Goal: Task Accomplishment & Management: Manage account settings

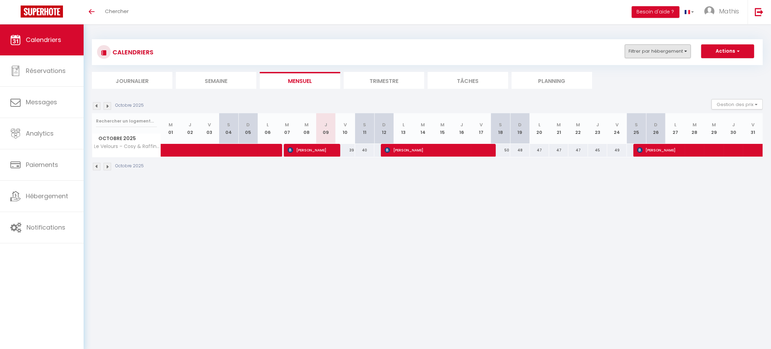
click at [637, 55] on button "Filtrer par hébergement" at bounding box center [657, 51] width 66 height 14
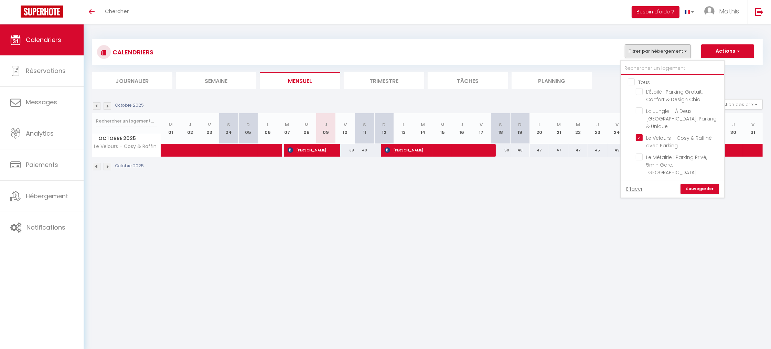
click at [647, 72] on input "text" at bounding box center [672, 68] width 103 height 12
click at [642, 134] on input "Le Velours – Cosy & Raffiné avec Parking" at bounding box center [678, 137] width 86 height 7
checkbox input "false"
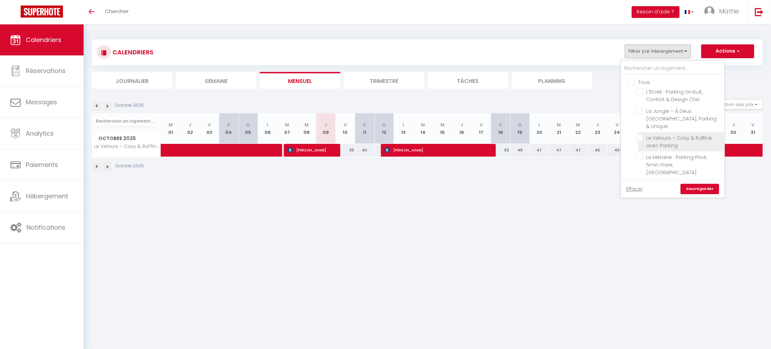
checkbox input "false"
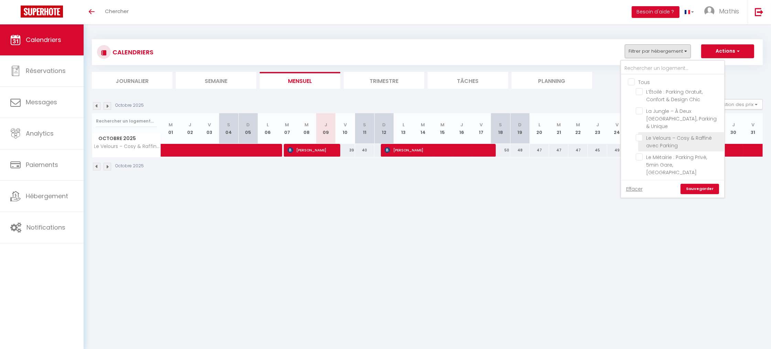
checkbox input "false"
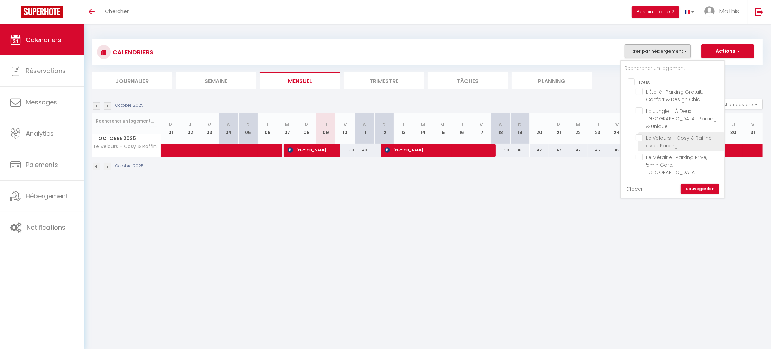
checkbox input "false"
click at [651, 72] on input "text" at bounding box center [672, 68] width 103 height 12
type input "l"
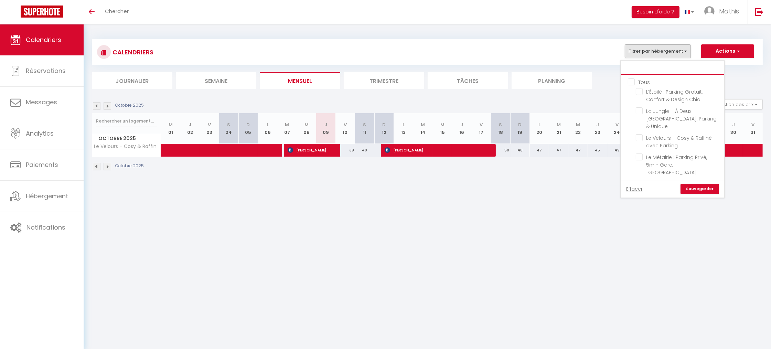
checkbox input "false"
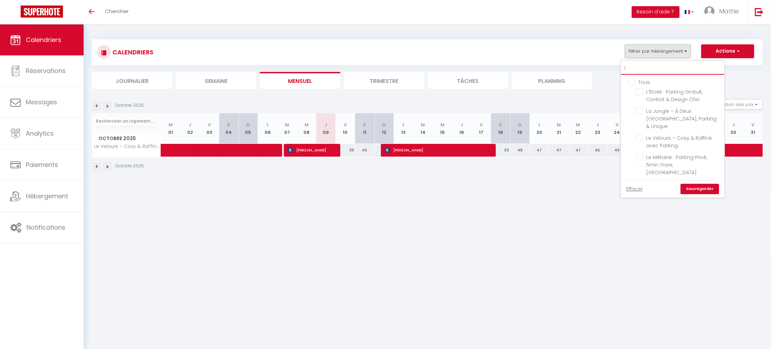
checkbox input "false"
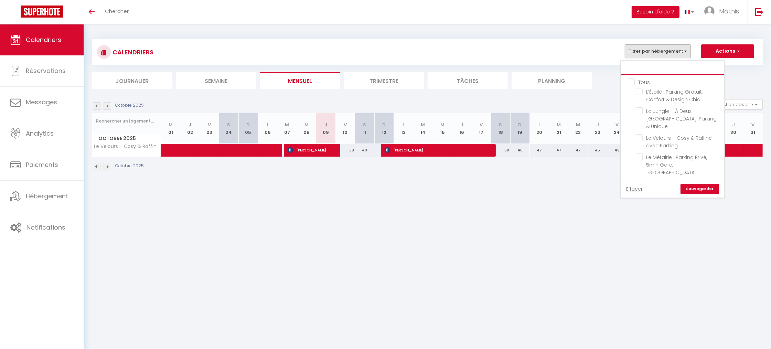
checkbox input "false"
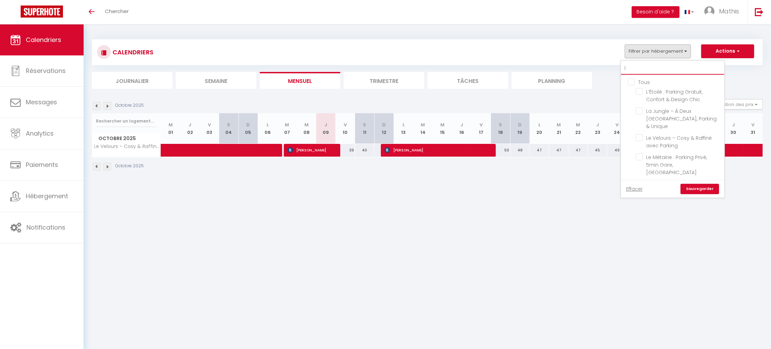
type input "la"
checkbox input "false"
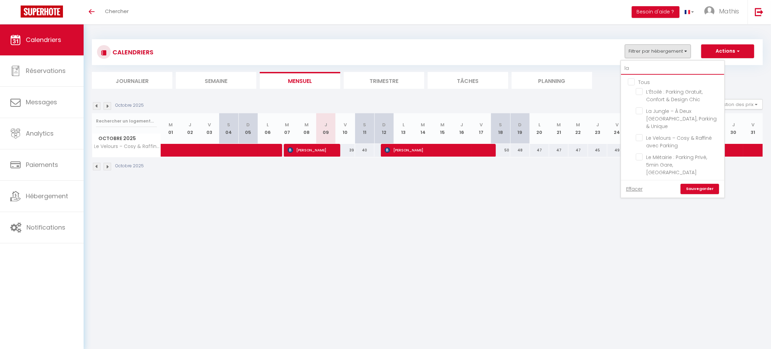
checkbox input "false"
type input "lag"
checkbox input "false"
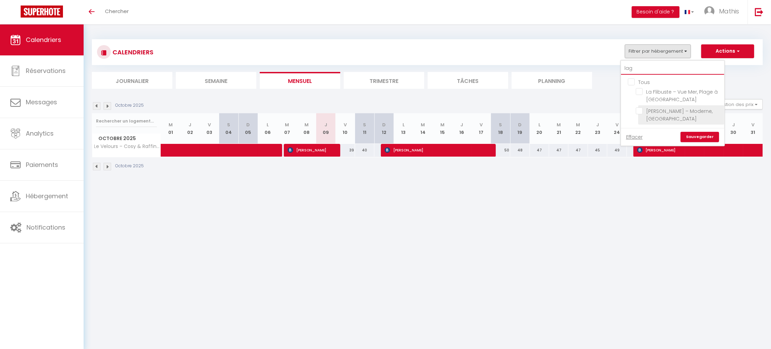
type input "lag"
click at [639, 111] on input "[PERSON_NAME] – Moderne, [GEOGRAPHIC_DATA]" at bounding box center [678, 110] width 86 height 7
checkbox input "true"
checkbox input "false"
click at [700, 134] on link "Sauvegarder" at bounding box center [699, 137] width 39 height 10
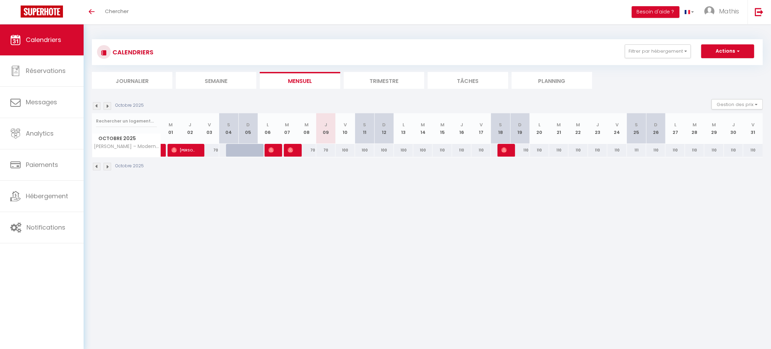
click at [98, 110] on div "Octobre 2025 Gestion des prix Nb Nuits minimum Règles Disponibilité" at bounding box center [427, 106] width 671 height 14
click at [94, 102] on img at bounding box center [97, 106] width 8 height 8
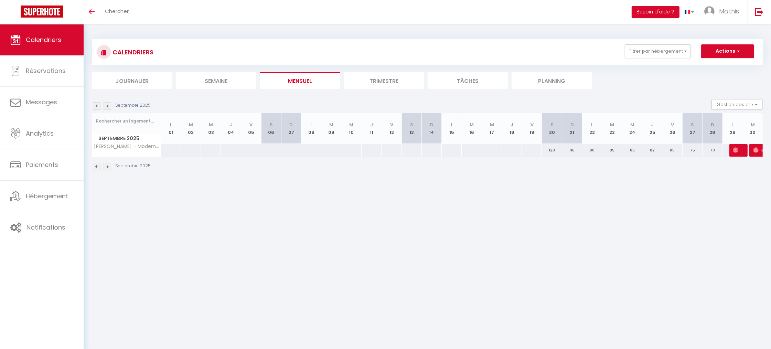
click at [755, 150] on img at bounding box center [756, 150] width 6 height 6
select select "OK"
select select "0"
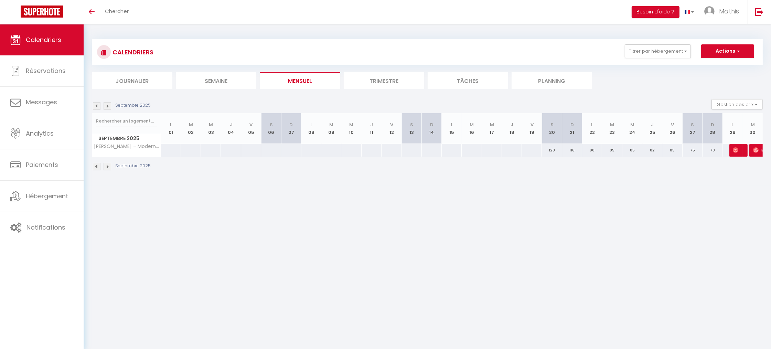
select select "1"
select select
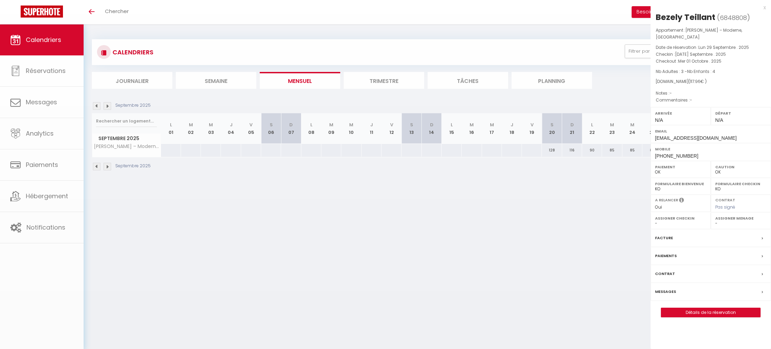
select select "49602"
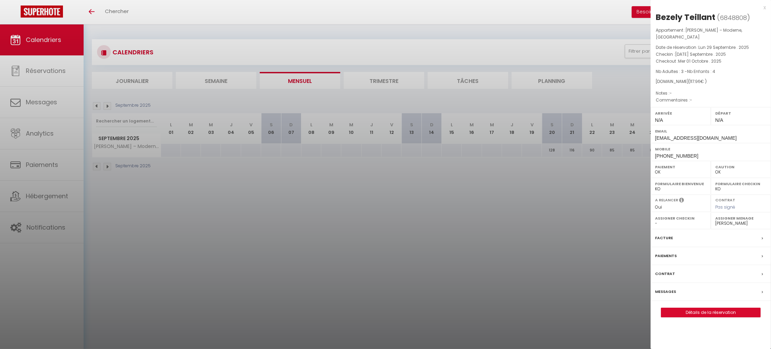
click at [530, 52] on div at bounding box center [385, 174] width 771 height 349
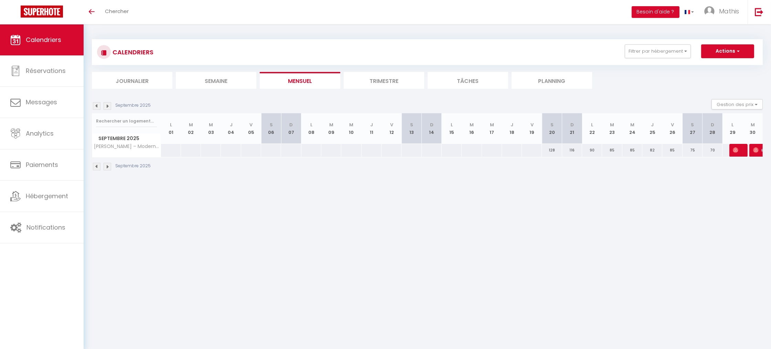
click at [108, 106] on img at bounding box center [108, 106] width 8 height 8
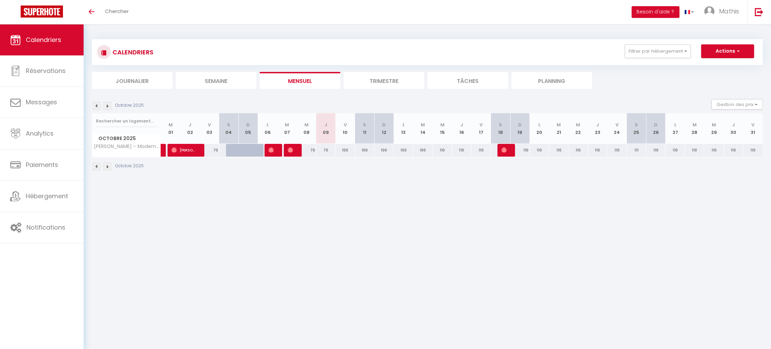
click at [343, 152] on div "100" at bounding box center [344, 150] width 19 height 13
type input "100"
type input "Ven 10 Octobre 2025"
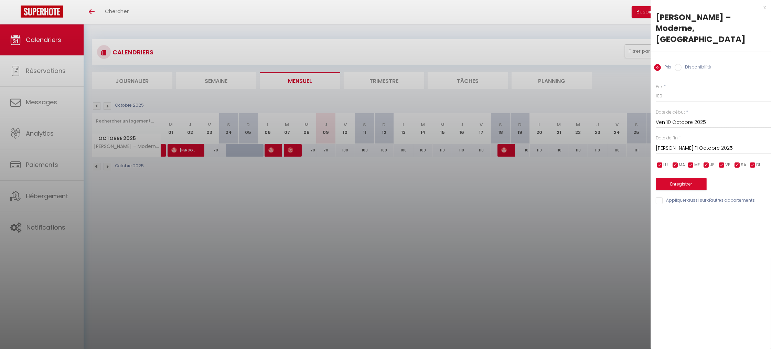
click at [685, 144] on input "[PERSON_NAME] 11 Octobre 2025" at bounding box center [712, 148] width 115 height 9
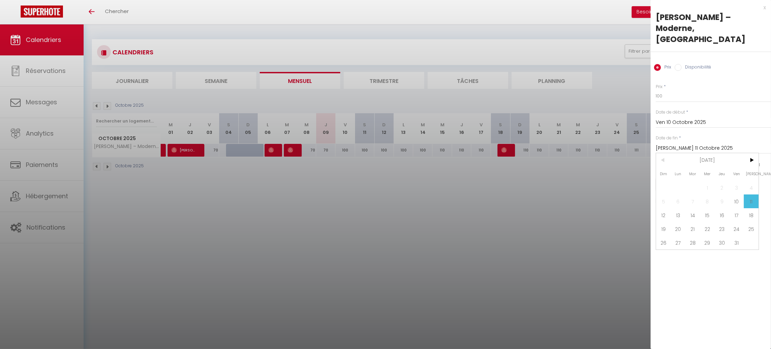
click at [719, 208] on span "16" at bounding box center [721, 215] width 15 height 14
type input "Jeu 16 Octobre 2025"
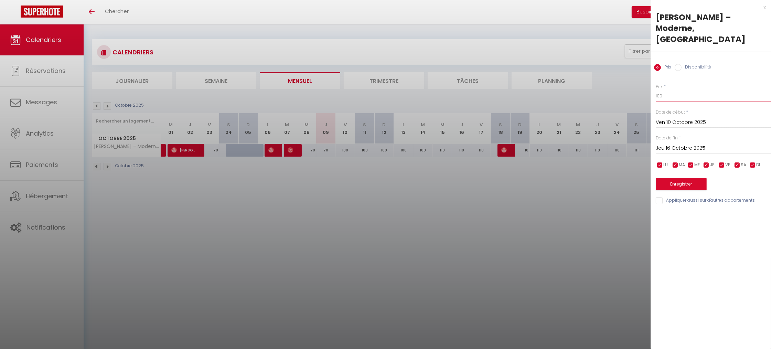
click at [661, 90] on input "100" at bounding box center [712, 96] width 115 height 12
type input "70"
click at [687, 178] on button "Enregistrer" at bounding box center [680, 184] width 51 height 12
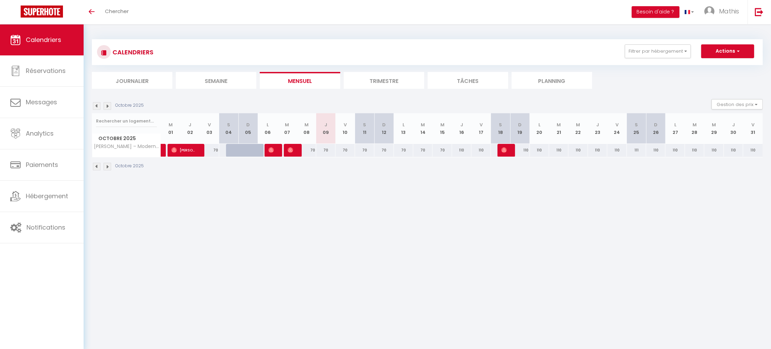
click at [647, 58] on div "CALENDRIERS Filtrer par hébergement lag Tous La Flibuste – Vue Mer, Plage à [GE…" at bounding box center [427, 51] width 660 height 15
click at [645, 52] on button "Filtrer par hébergement" at bounding box center [657, 51] width 66 height 14
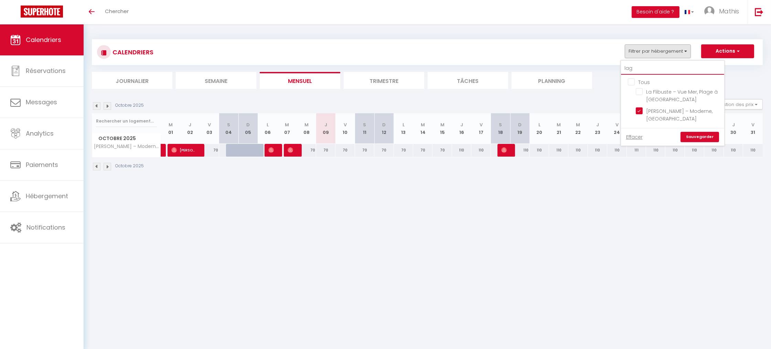
click at [632, 71] on input "lag" at bounding box center [672, 68] width 103 height 12
checkbox input "false"
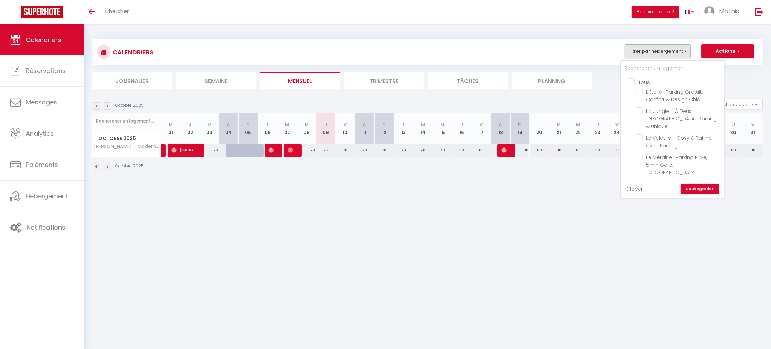
click at [633, 81] on input "Tous" at bounding box center [679, 81] width 103 height 7
checkbox input "true"
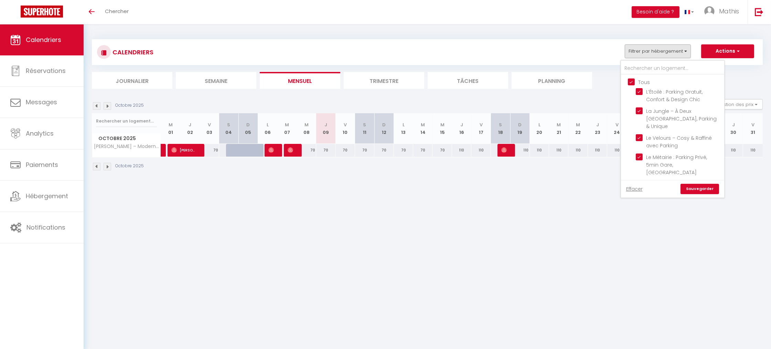
checkbox input "true"
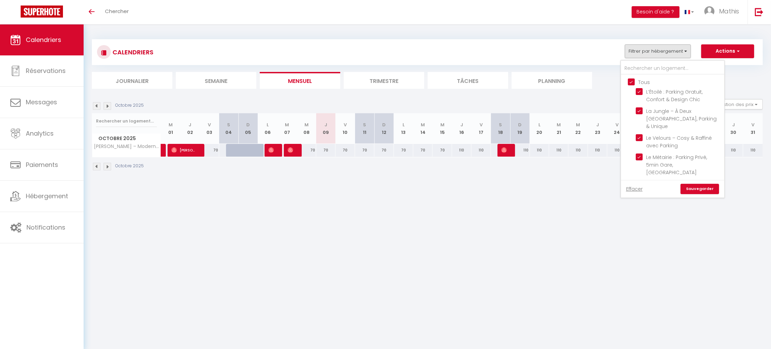
checkbox input "true"
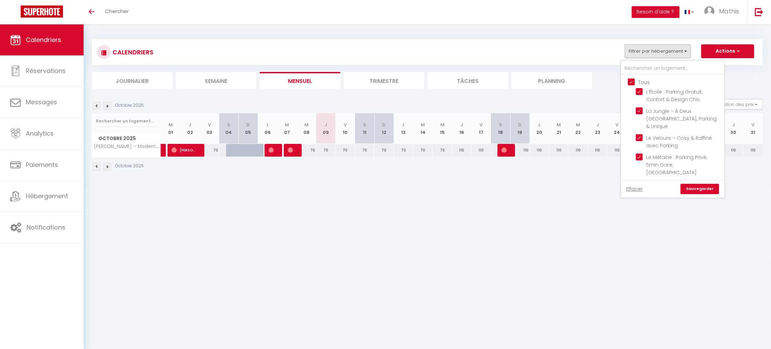
checkbox input "true"
click at [705, 191] on link "Sauvegarder" at bounding box center [699, 189] width 39 height 10
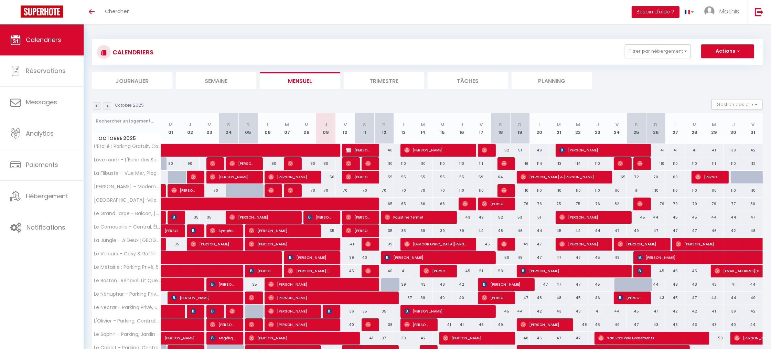
click at [326, 162] on div "80" at bounding box center [325, 163] width 19 height 13
type input "80"
type input "Jeu 09 Octobre 2025"
type input "Ven 10 Octobre 2025"
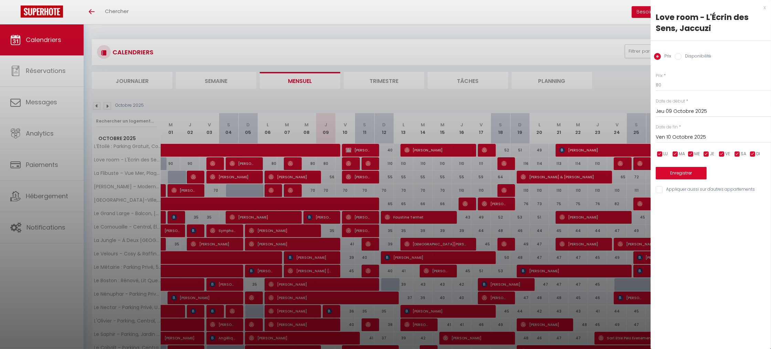
click at [667, 93] on div "Prix * 80 Statut * Disponible Indisponible Date de début * Jeu 09 Octobre 2025 …" at bounding box center [710, 129] width 120 height 130
click at [666, 89] on input "80" at bounding box center [712, 85] width 115 height 12
type input "76"
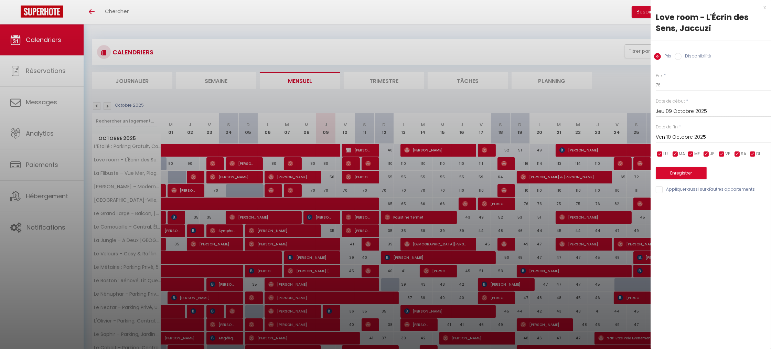
click at [679, 173] on button "Enregistrer" at bounding box center [680, 173] width 51 height 12
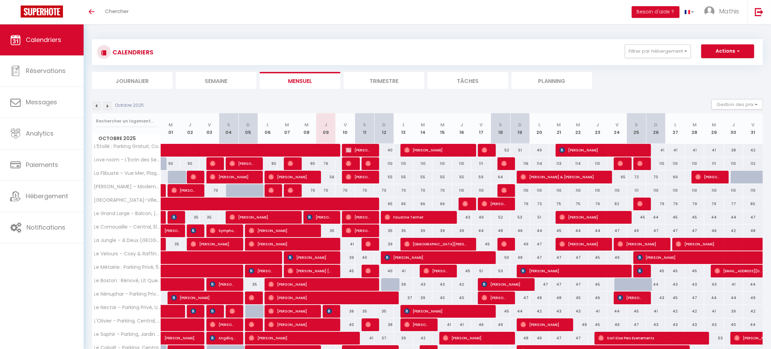
click at [331, 180] on div "56" at bounding box center [325, 177] width 19 height 13
type input "56"
type input "Jeu 09 Octobre 2025"
type input "Ven 10 Octobre 2025"
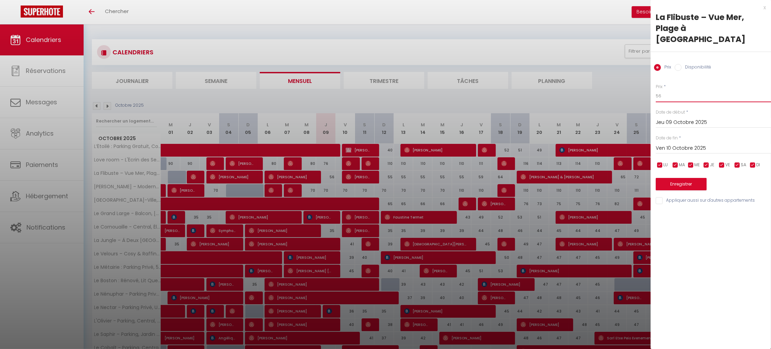
click at [687, 90] on input "56" at bounding box center [712, 96] width 115 height 12
type input "55"
click at [686, 178] on button "Enregistrer" at bounding box center [680, 184] width 51 height 12
click at [611, 1] on div at bounding box center [385, 174] width 771 height 349
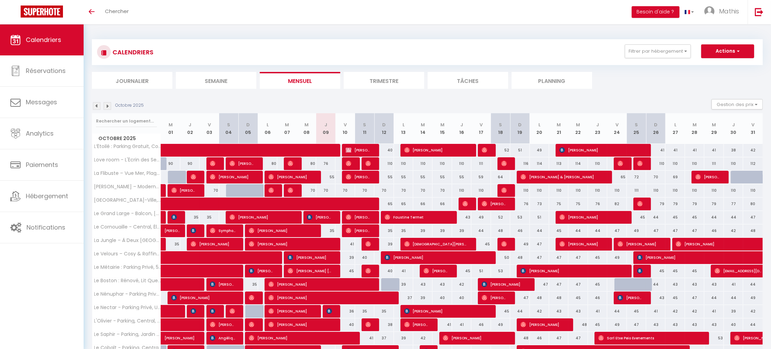
click at [331, 233] on div "35" at bounding box center [325, 230] width 19 height 13
type input "35"
type input "Jeu 09 Octobre 2025"
type input "Ven 10 Octobre 2025"
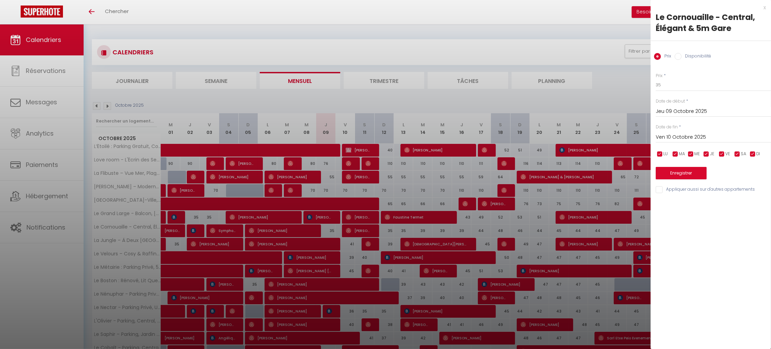
click at [331, 233] on div at bounding box center [385, 174] width 771 height 349
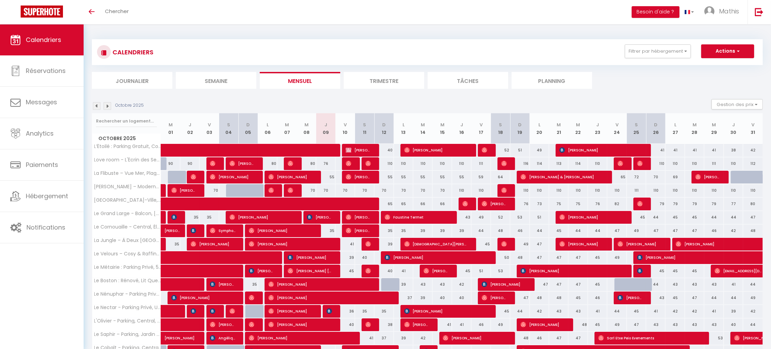
click at [351, 246] on div "41" at bounding box center [344, 244] width 19 height 13
type input "41"
type input "Ven 10 Octobre 2025"
type input "[PERSON_NAME] 11 Octobre 2025"
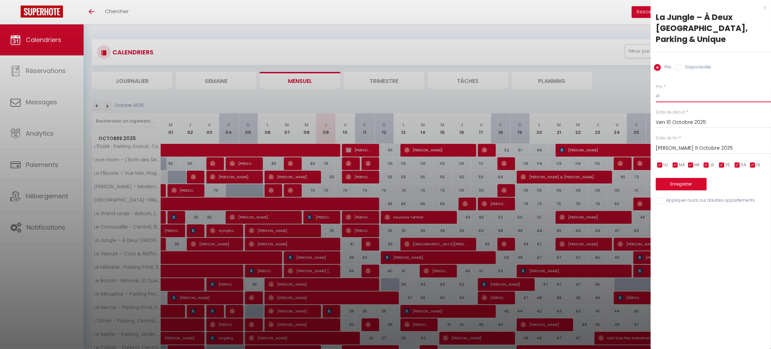
click at [664, 91] on input "41" at bounding box center [712, 96] width 115 height 12
type input "35"
click at [688, 178] on button "Enregistrer" at bounding box center [680, 184] width 51 height 12
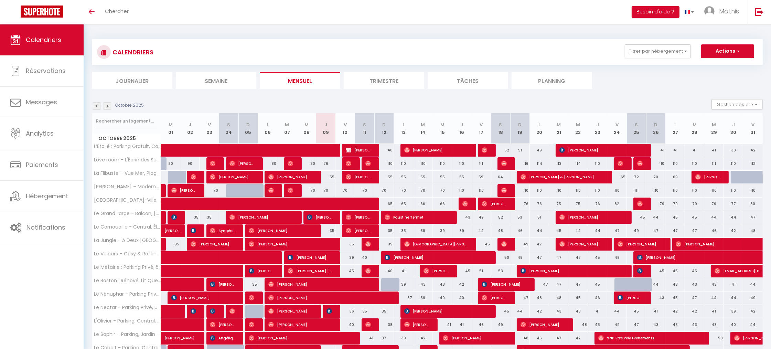
scroll to position [38, 0]
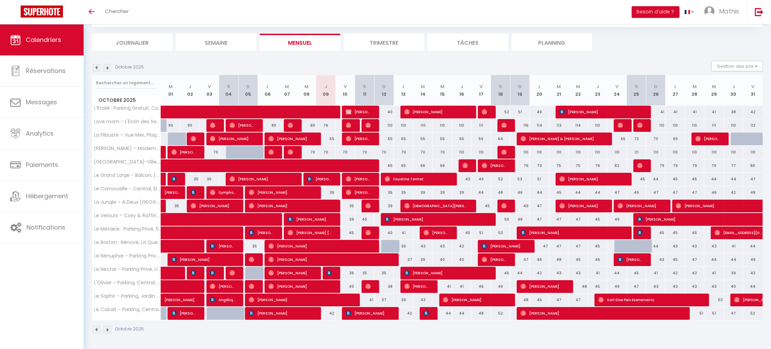
click at [347, 232] on div "45" at bounding box center [344, 232] width 19 height 13
type input "45"
type input "Ven 10 Octobre 2025"
type input "[PERSON_NAME] 11 Octobre 2025"
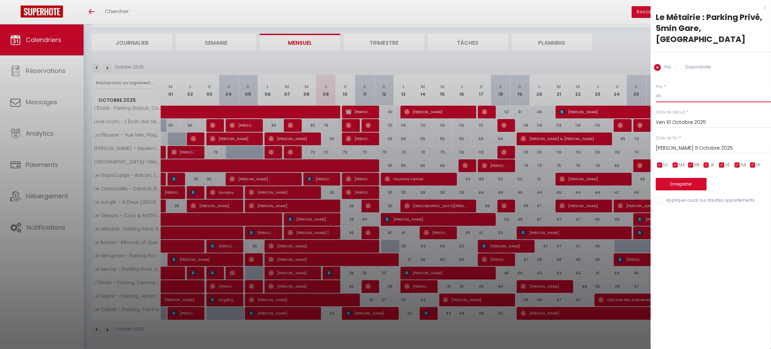
click at [670, 90] on input "45" at bounding box center [712, 96] width 115 height 12
click at [671, 90] on input "45" at bounding box center [712, 96] width 115 height 12
type input "38"
click at [679, 178] on button "Enregistrer" at bounding box center [680, 184] width 51 height 12
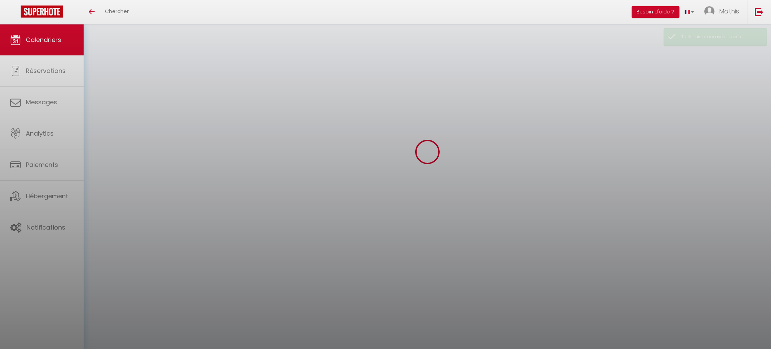
scroll to position [24, 0]
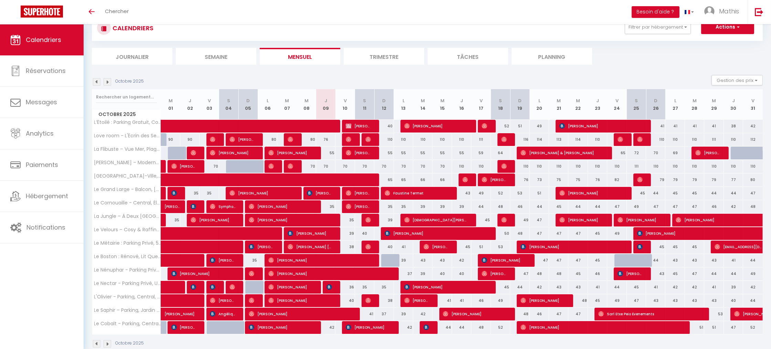
click at [349, 287] on div "36" at bounding box center [344, 287] width 19 height 13
type input "36"
type input "Ven 10 Octobre 2025"
type input "[PERSON_NAME] 11 Octobre 2025"
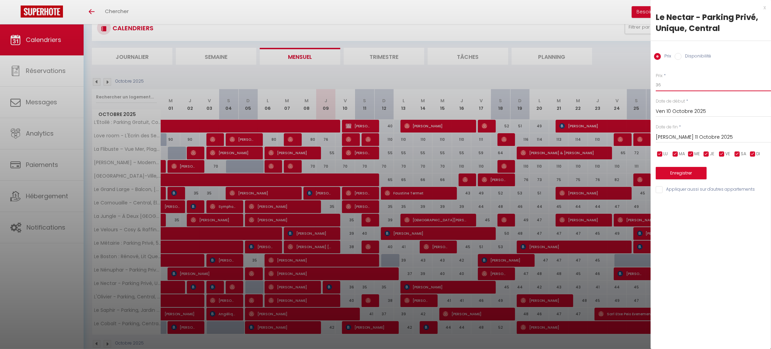
click at [676, 87] on input "36" at bounding box center [712, 85] width 115 height 12
type input "35"
click at [686, 170] on button "Enregistrer" at bounding box center [680, 173] width 51 height 12
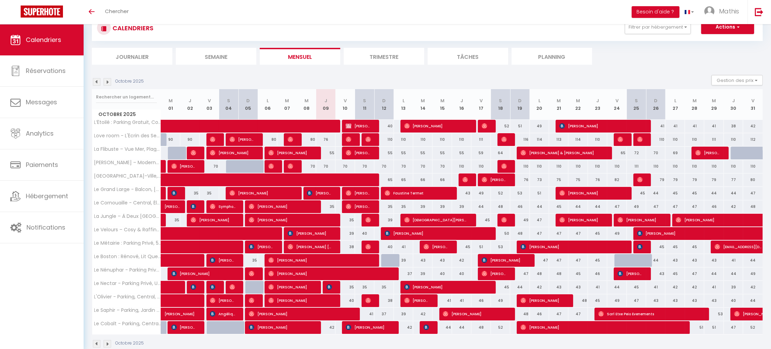
click at [352, 303] on div "40" at bounding box center [344, 300] width 19 height 13
type input "40"
type input "Ven 10 Octobre 2025"
type input "[PERSON_NAME] 11 Octobre 2025"
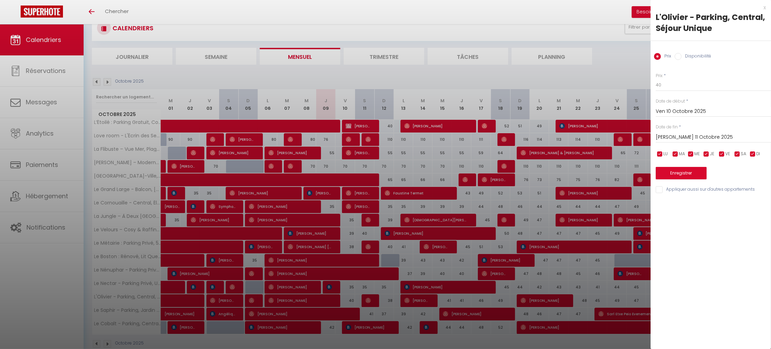
click at [668, 92] on div "Prix * 40 Statut * Disponible Indisponible Date de début * Ven 10 Octobre 2025 …" at bounding box center [710, 129] width 120 height 130
click at [669, 86] on input "40" at bounding box center [712, 85] width 115 height 12
type input "35"
click at [676, 178] on button "Enregistrer" at bounding box center [680, 173] width 51 height 12
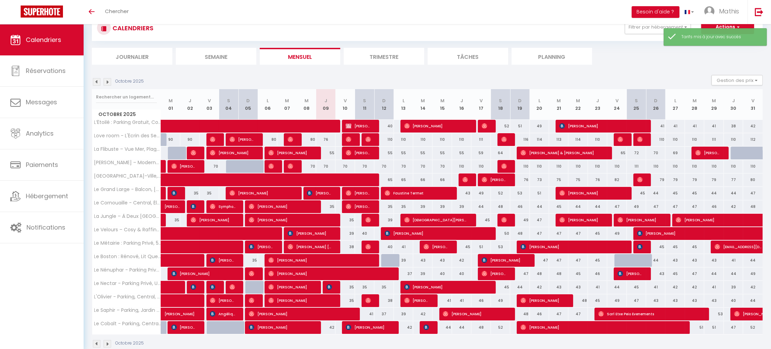
scroll to position [25, 0]
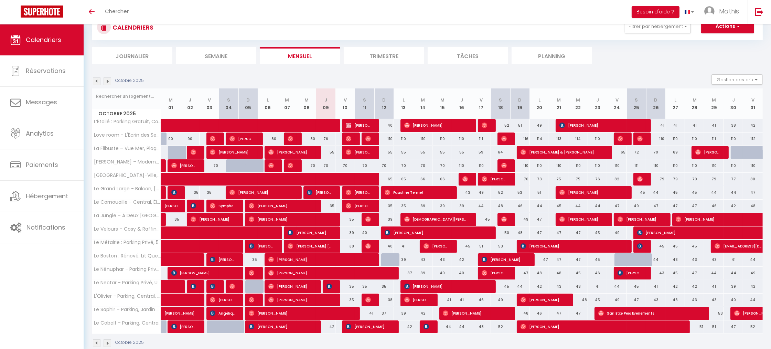
click at [332, 327] on div "42" at bounding box center [325, 326] width 19 height 13
type input "42"
type input "Jeu 09 Octobre 2025"
type input "Ven 10 Octobre 2025"
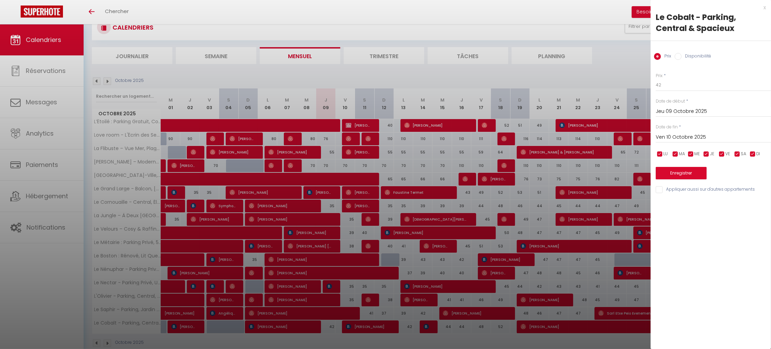
click at [675, 95] on div "Prix * 42 Statut * Disponible Indisponible Date de début * Jeu 09 Octobre 2025 …" at bounding box center [710, 129] width 120 height 130
click at [675, 87] on input "42" at bounding box center [712, 85] width 115 height 12
click at [454, 114] on div at bounding box center [385, 174] width 771 height 349
